Goal: Task Accomplishment & Management: Manage account settings

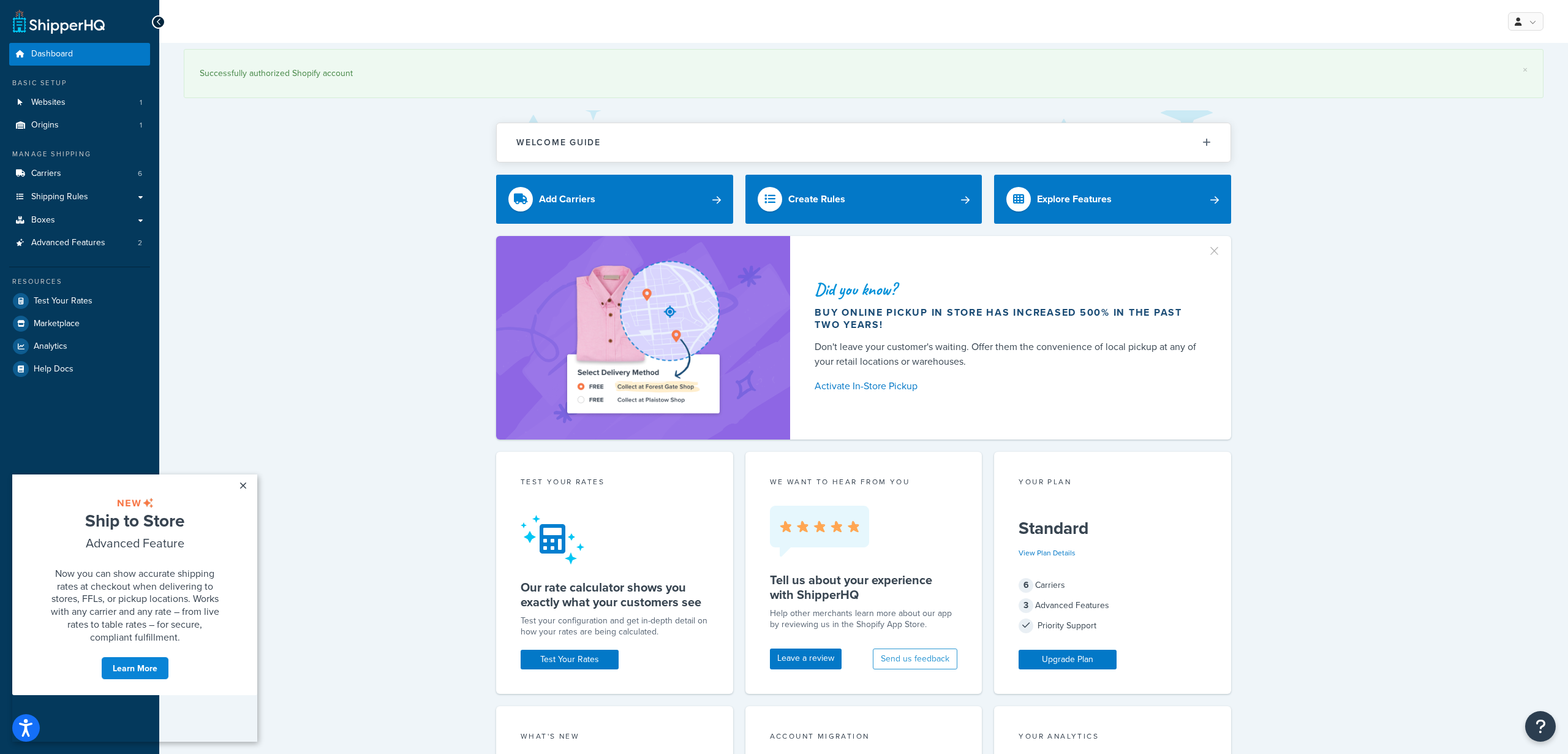
drag, startPoint x: 333, startPoint y: 265, endPoint x: 308, endPoint y: 264, distance: 25.0
click at [332, 265] on div "Did you know? Buy online pickup in store has increased 500% in the past two yea…" at bounding box center [863, 338] width 1360 height 204
click at [243, 484] on link "×" at bounding box center [242, 485] width 22 height 22
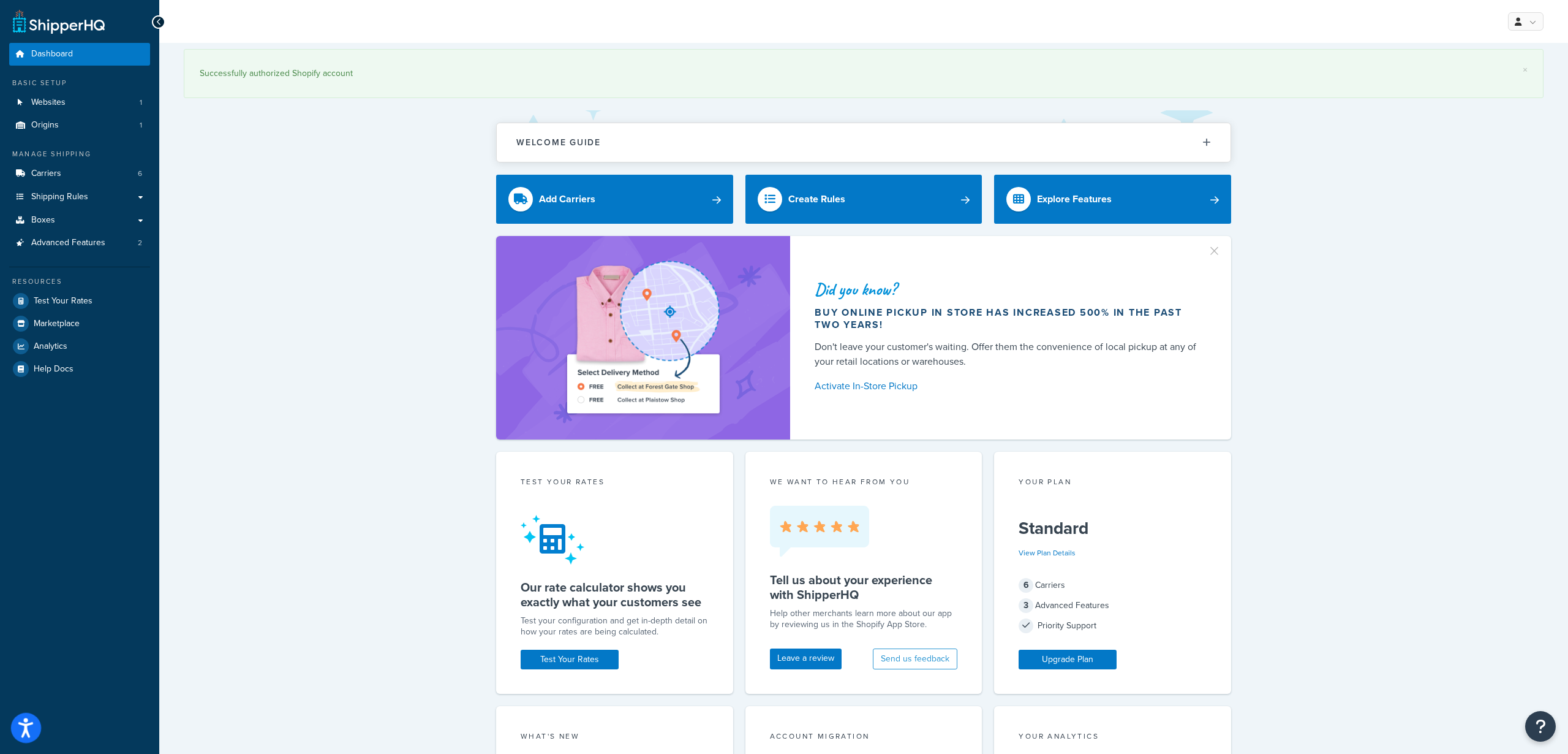
click at [24, 728] on icon "Open accessiBe: accessibility options, statement and help" at bounding box center [26, 730] width 14 height 16
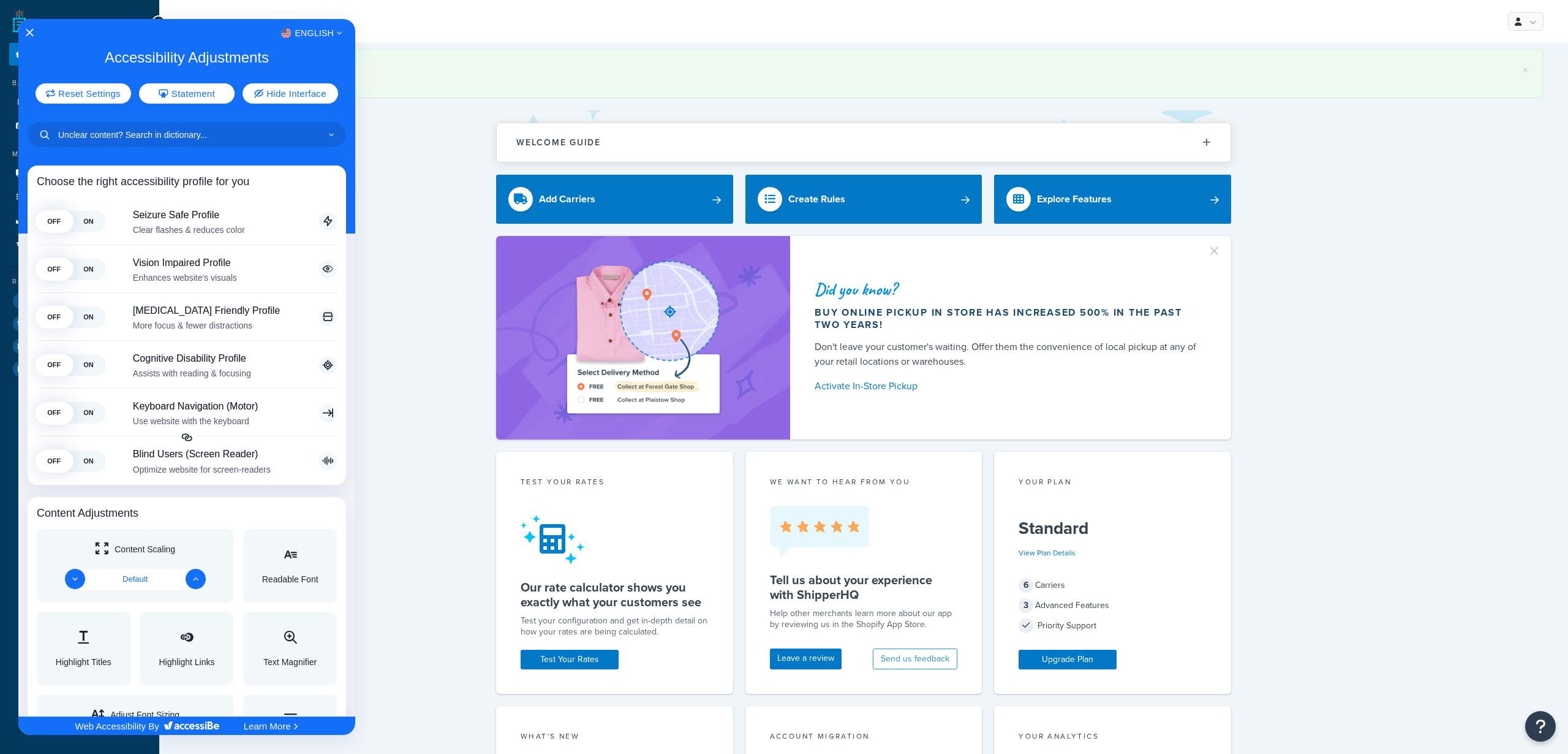
drag, startPoint x: 383, startPoint y: 173, endPoint x: 293, endPoint y: 58, distance: 146.0
click at [383, 173] on div at bounding box center [784, 377] width 1568 height 754
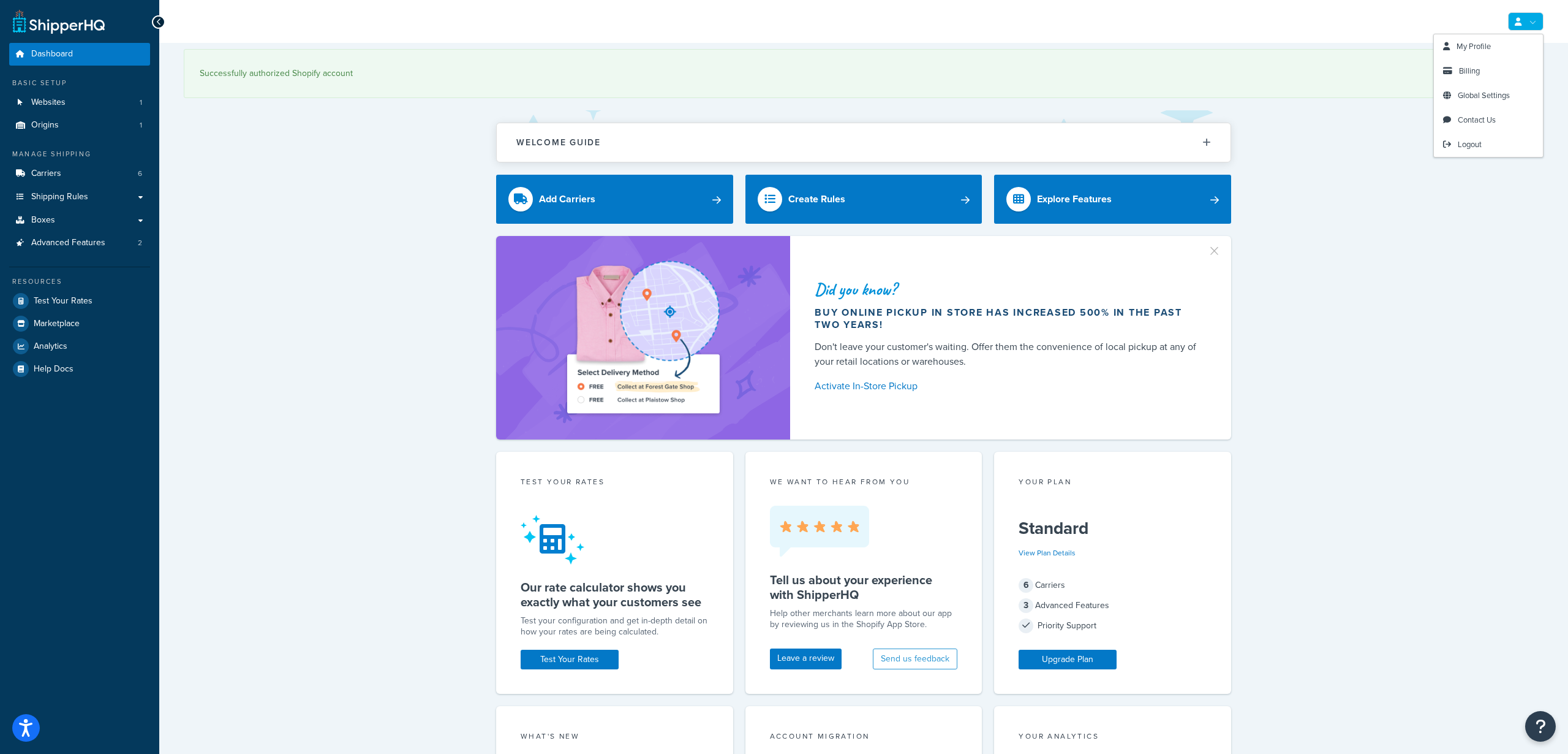
click at [1515, 19] on icon at bounding box center [1518, 22] width 6 height 8
click at [1494, 42] on link "My Profile" at bounding box center [1488, 47] width 109 height 24
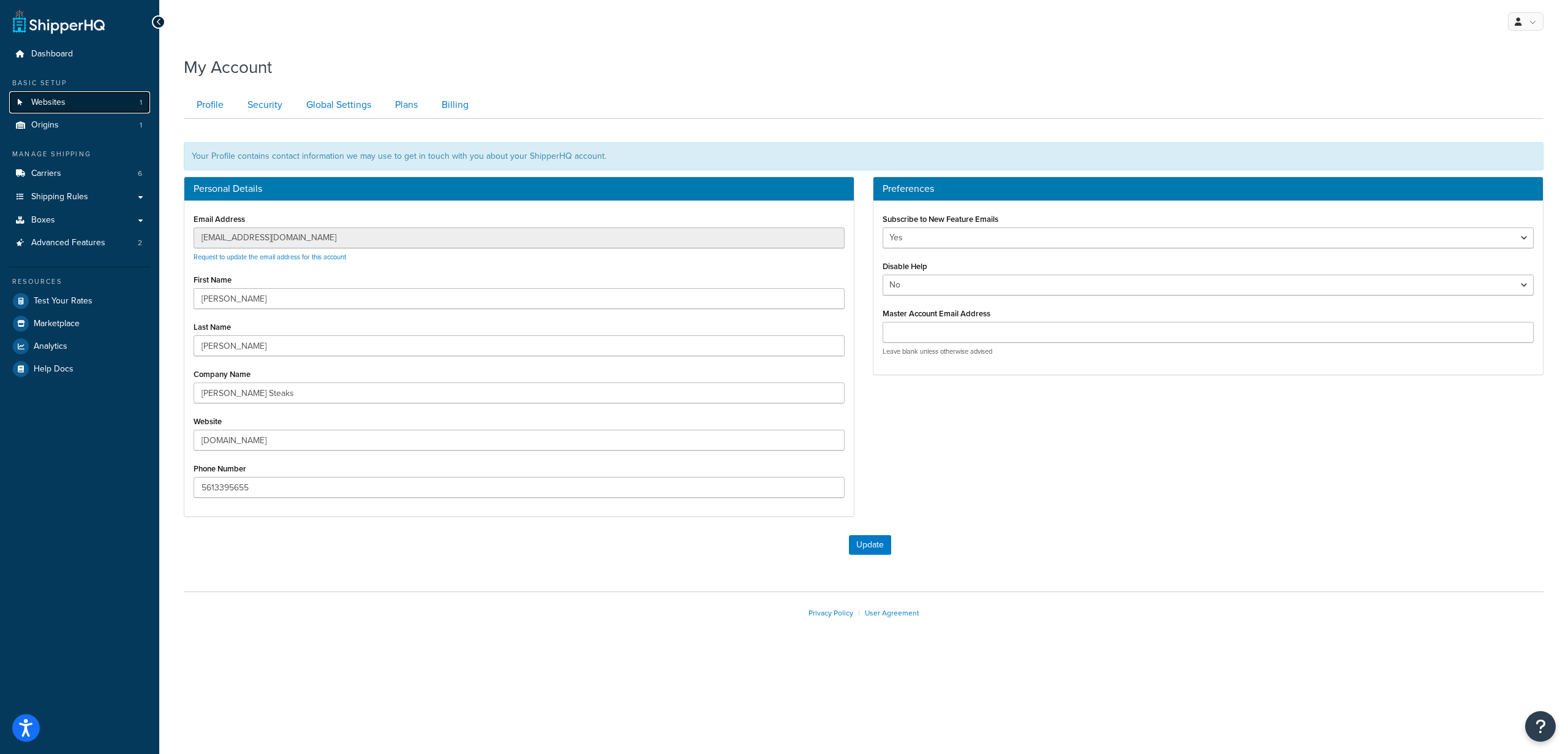
click at [75, 101] on link "Websites 1" at bounding box center [79, 102] width 141 height 23
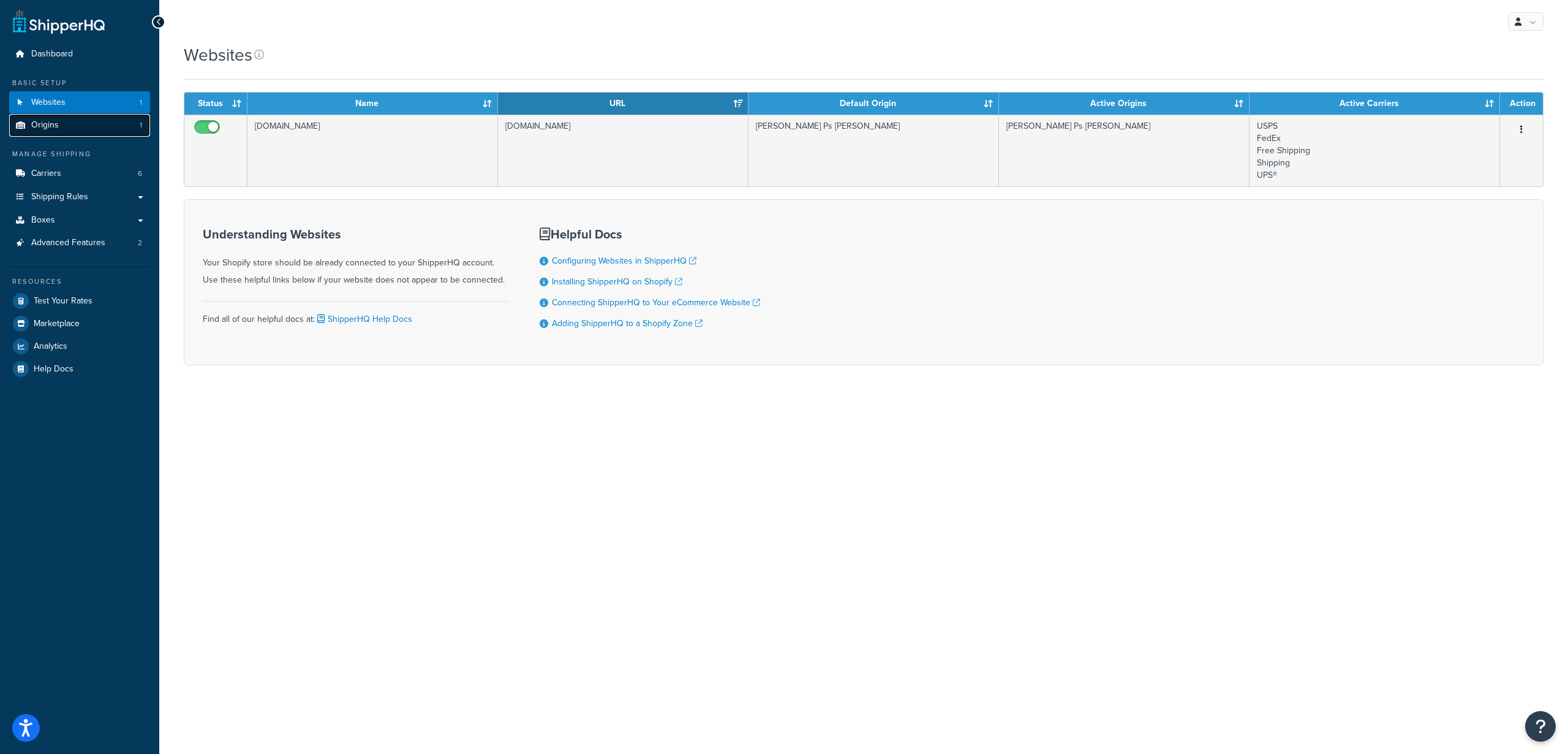
click at [75, 124] on link "Origins 1" at bounding box center [79, 125] width 141 height 23
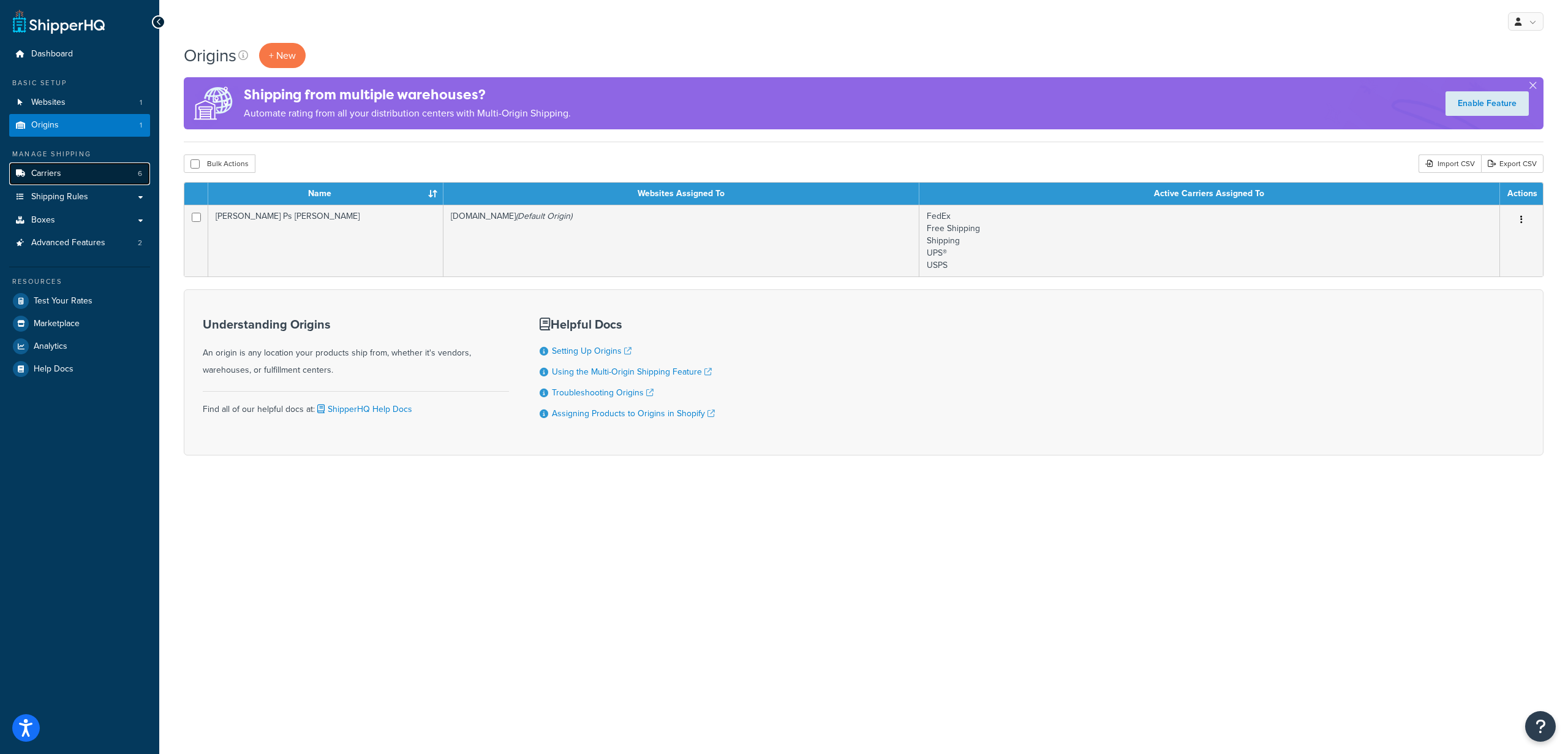
click at [63, 176] on link "Carriers 6" at bounding box center [79, 174] width 141 height 23
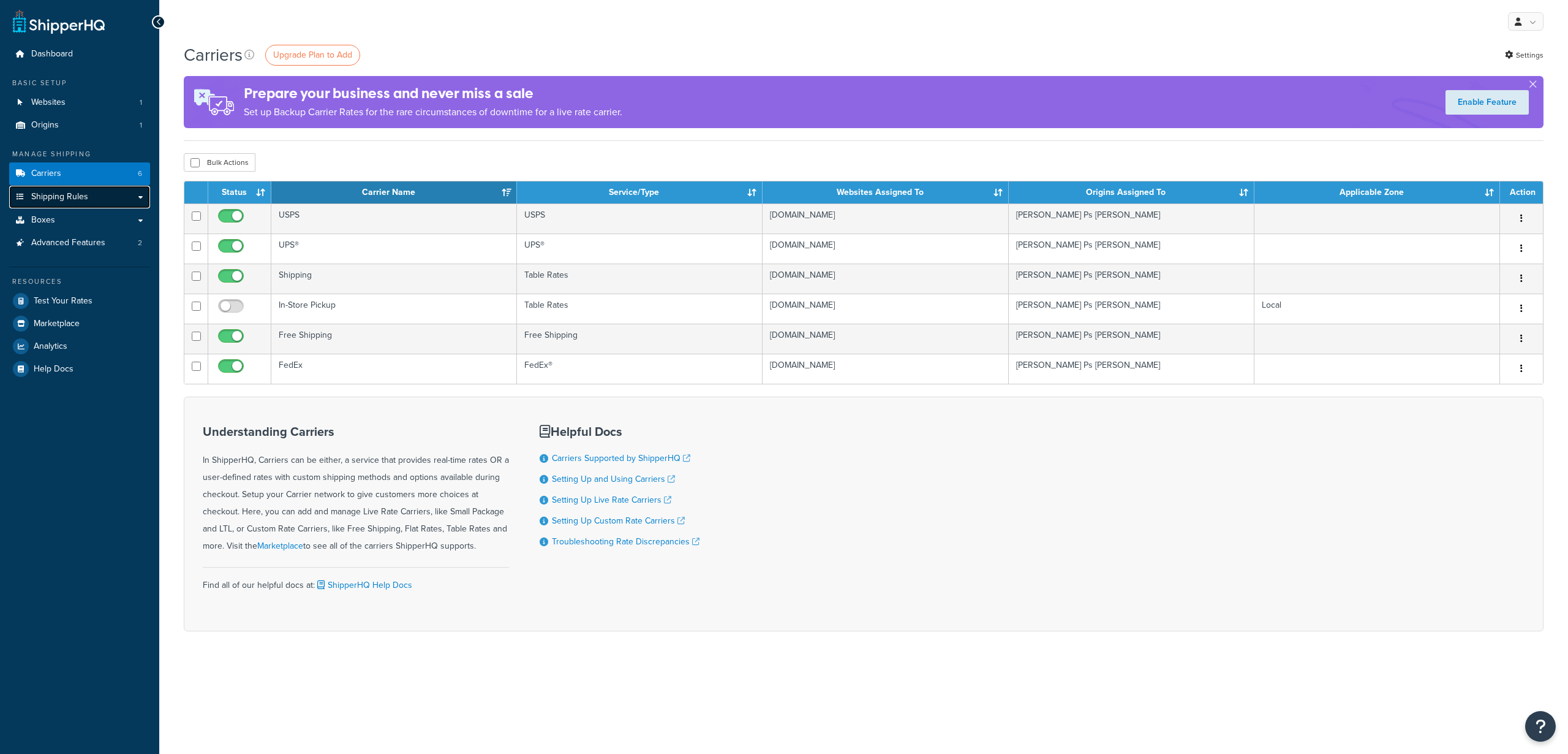
click at [73, 198] on span "Shipping Rules" at bounding box center [60, 197] width 57 height 10
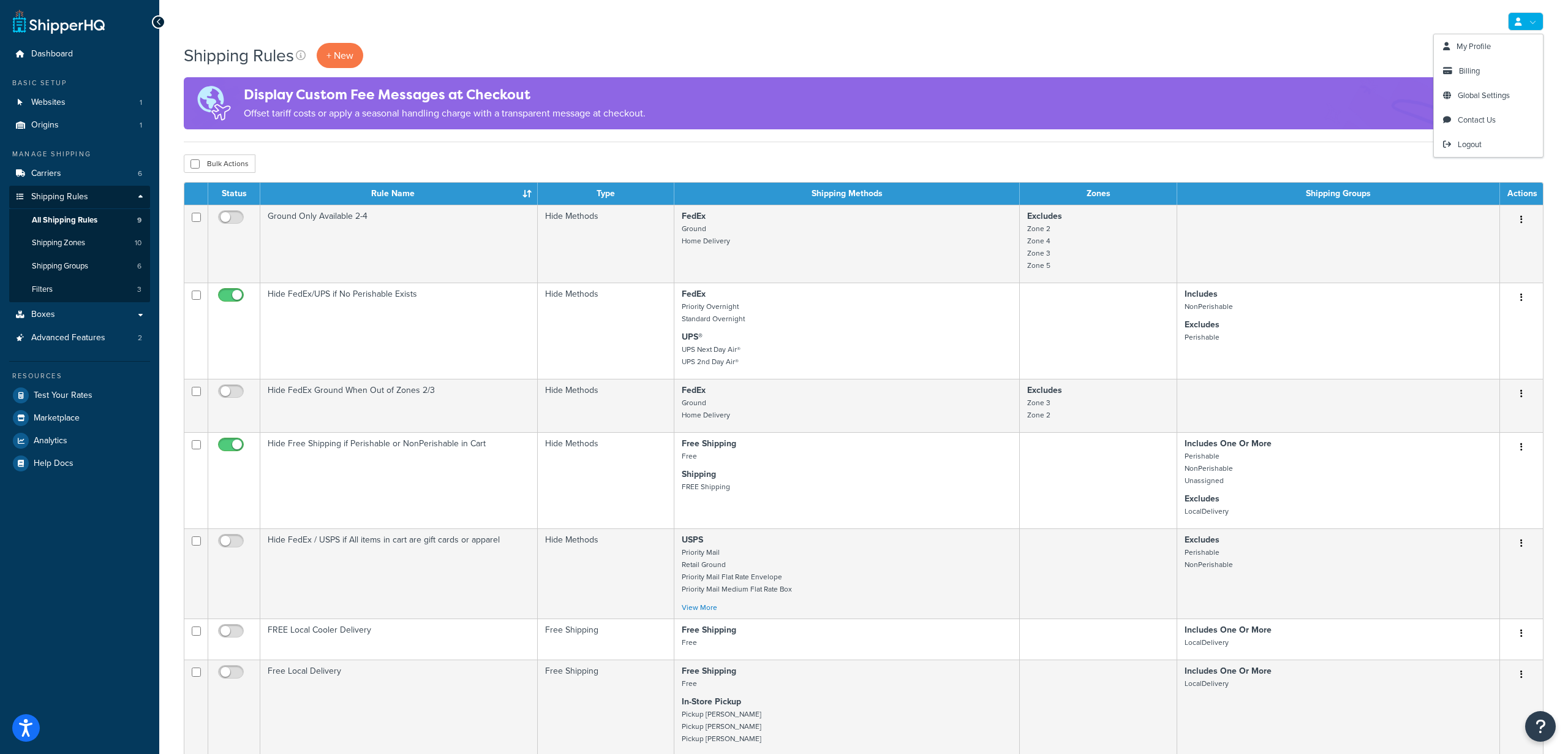
click at [1521, 13] on link at bounding box center [1526, 21] width 35 height 19
click at [1487, 70] on link "Billing" at bounding box center [1488, 71] width 109 height 24
